Goal: Navigation & Orientation: Find specific page/section

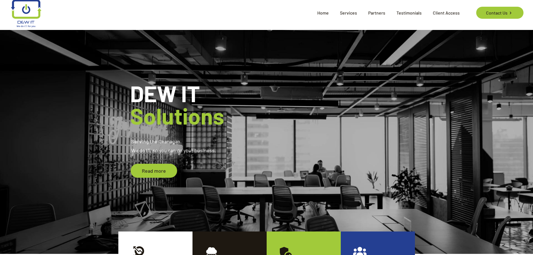
scroll to position [3, 0]
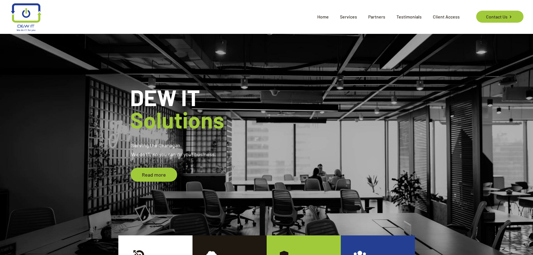
click at [408, 15] on span "Testimonials" at bounding box center [409, 16] width 36 height 17
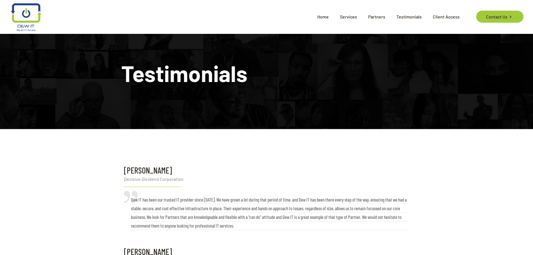
click at [324, 16] on span "Home" at bounding box center [323, 16] width 23 height 17
